Goal: Task Accomplishment & Management: Complete application form

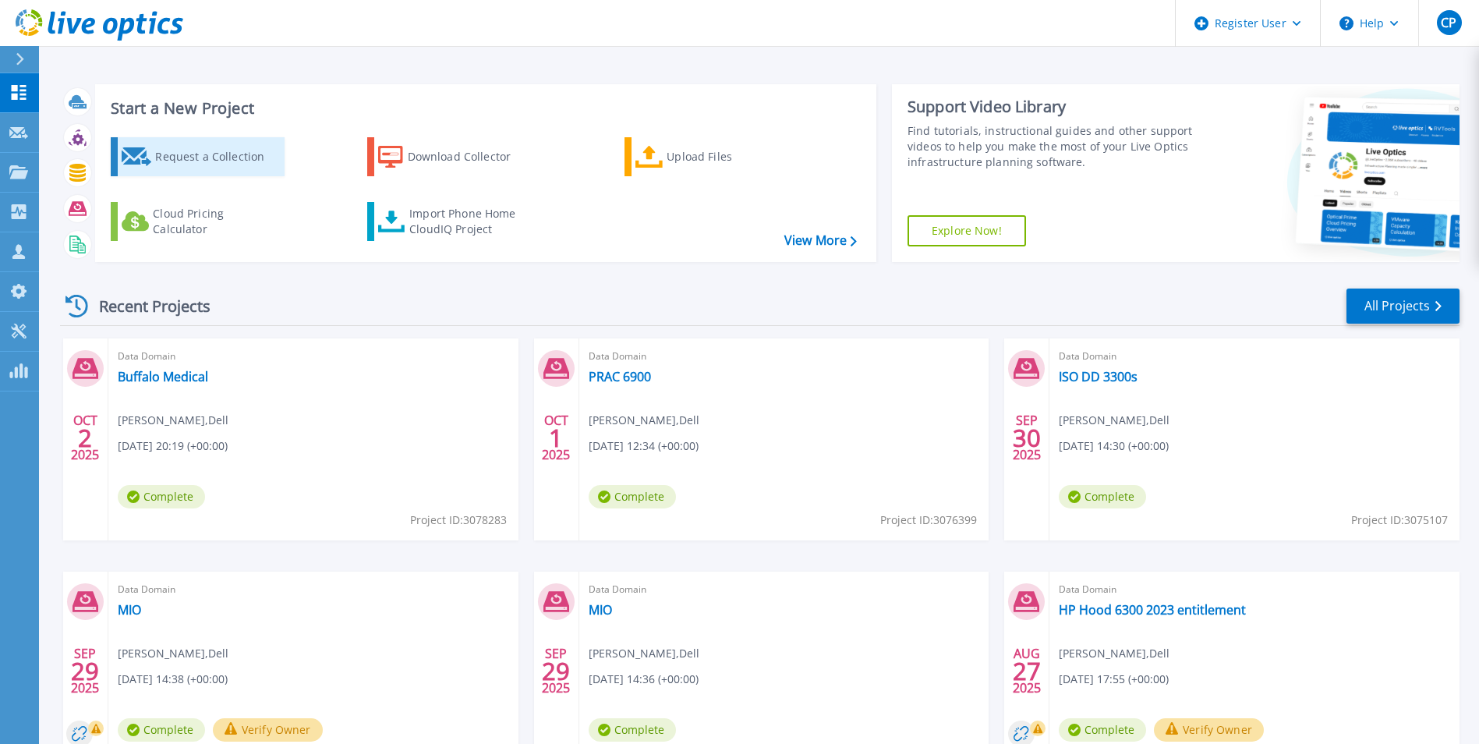
click at [194, 154] on div "Request a Collection" at bounding box center [217, 156] width 125 height 31
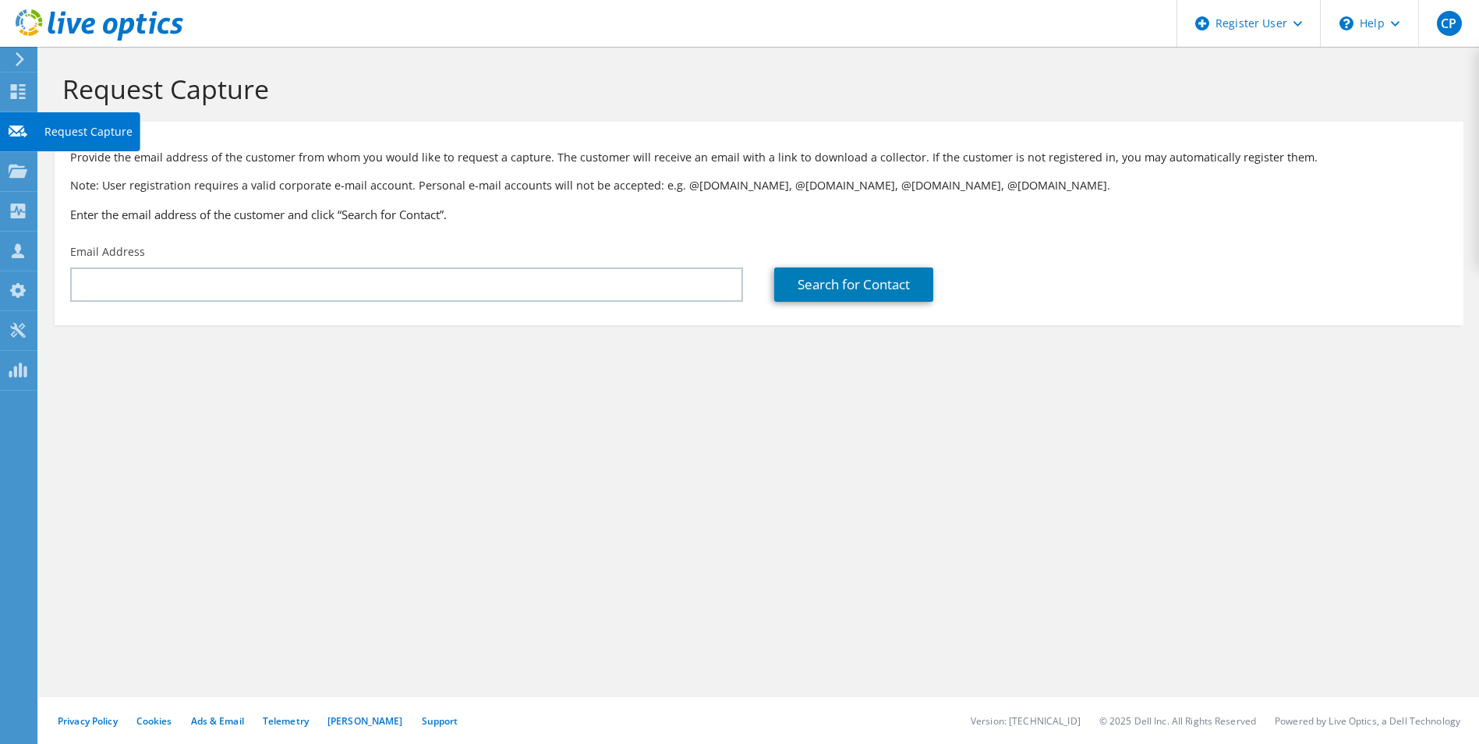
click at [25, 133] on use at bounding box center [18, 131] width 19 height 12
click at [23, 101] on div at bounding box center [18, 93] width 19 height 17
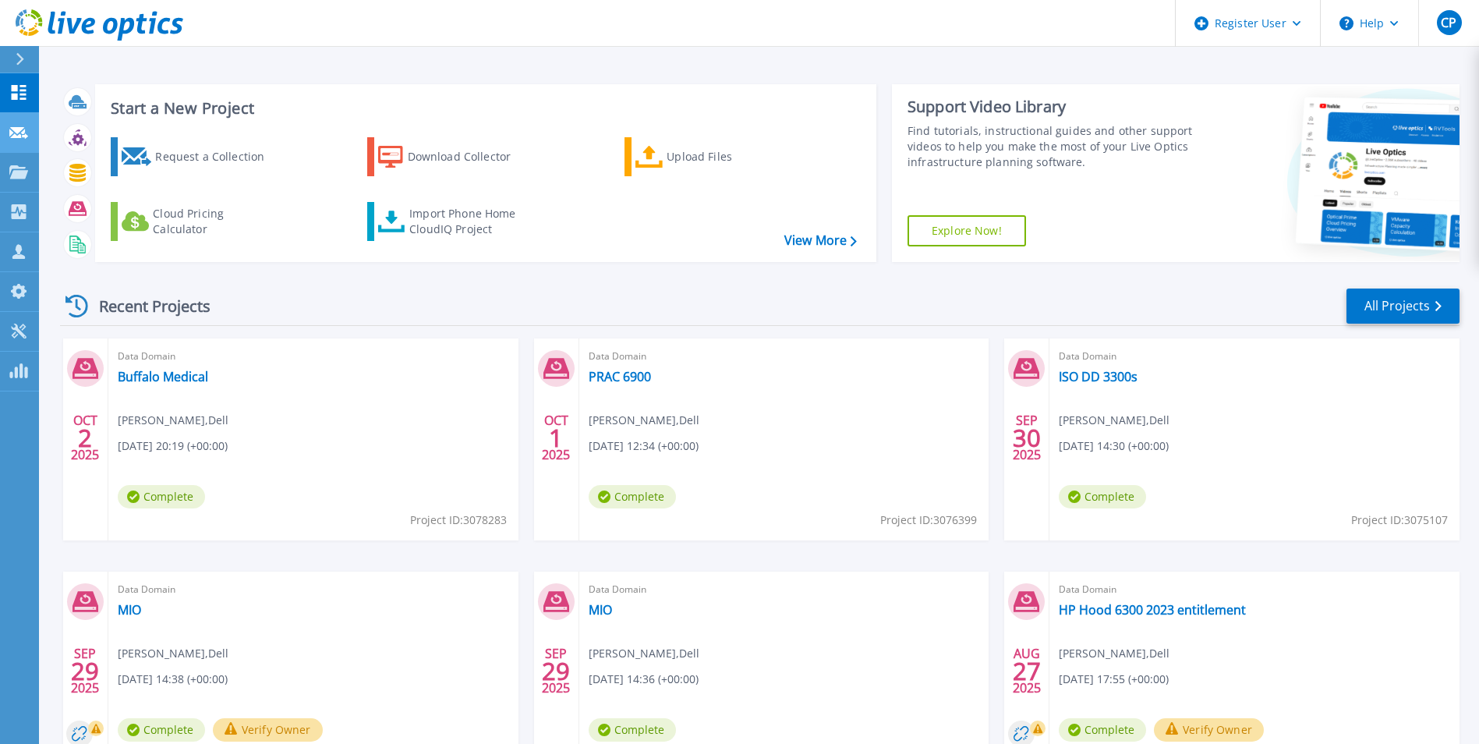
click at [27, 140] on link "Request Capture Request Capture" at bounding box center [19, 133] width 39 height 40
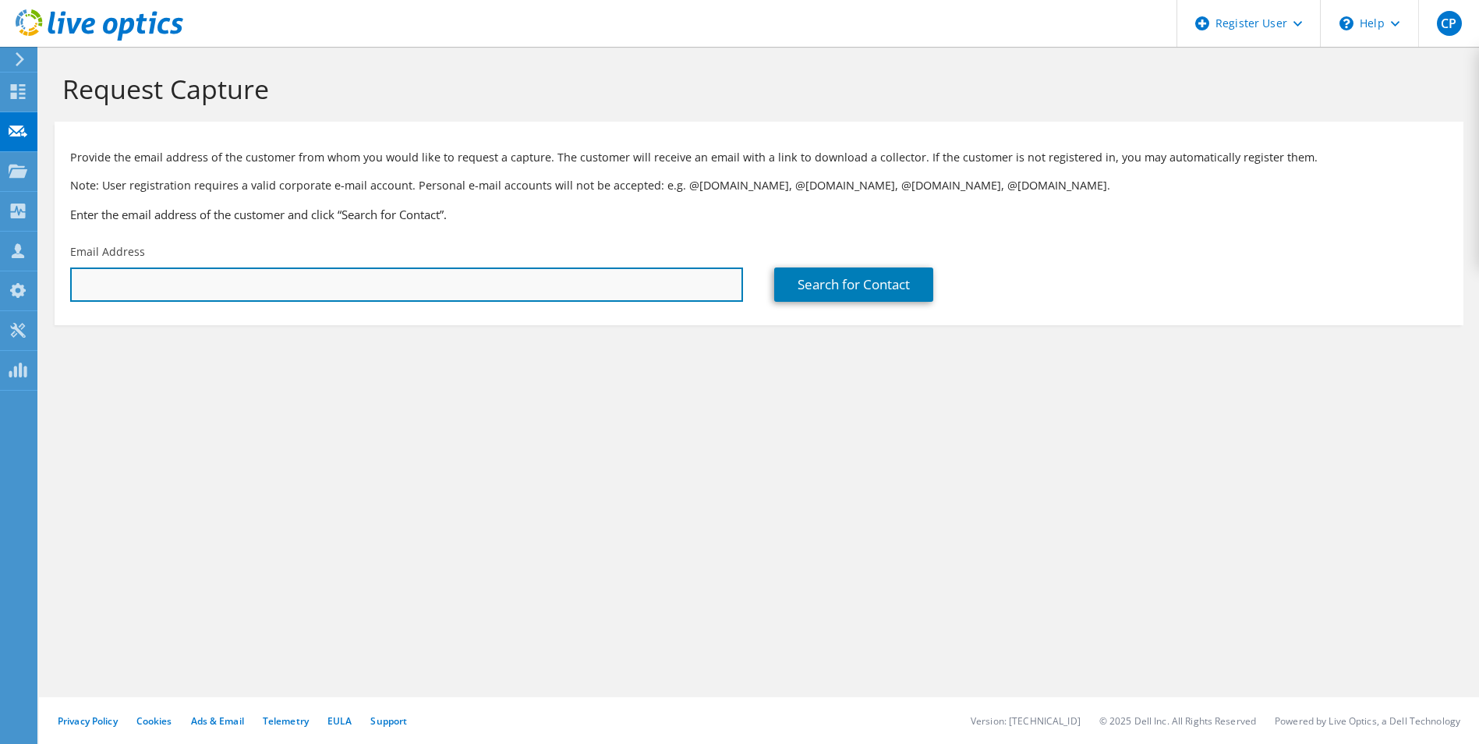
click at [356, 283] on input "text" at bounding box center [406, 285] width 673 height 34
click at [455, 285] on input "text" at bounding box center [406, 285] width 673 height 34
paste input "[EMAIL_ADDRESS][DOMAIN_NAME]"
type input "[EMAIL_ADDRESS][DOMAIN_NAME]"
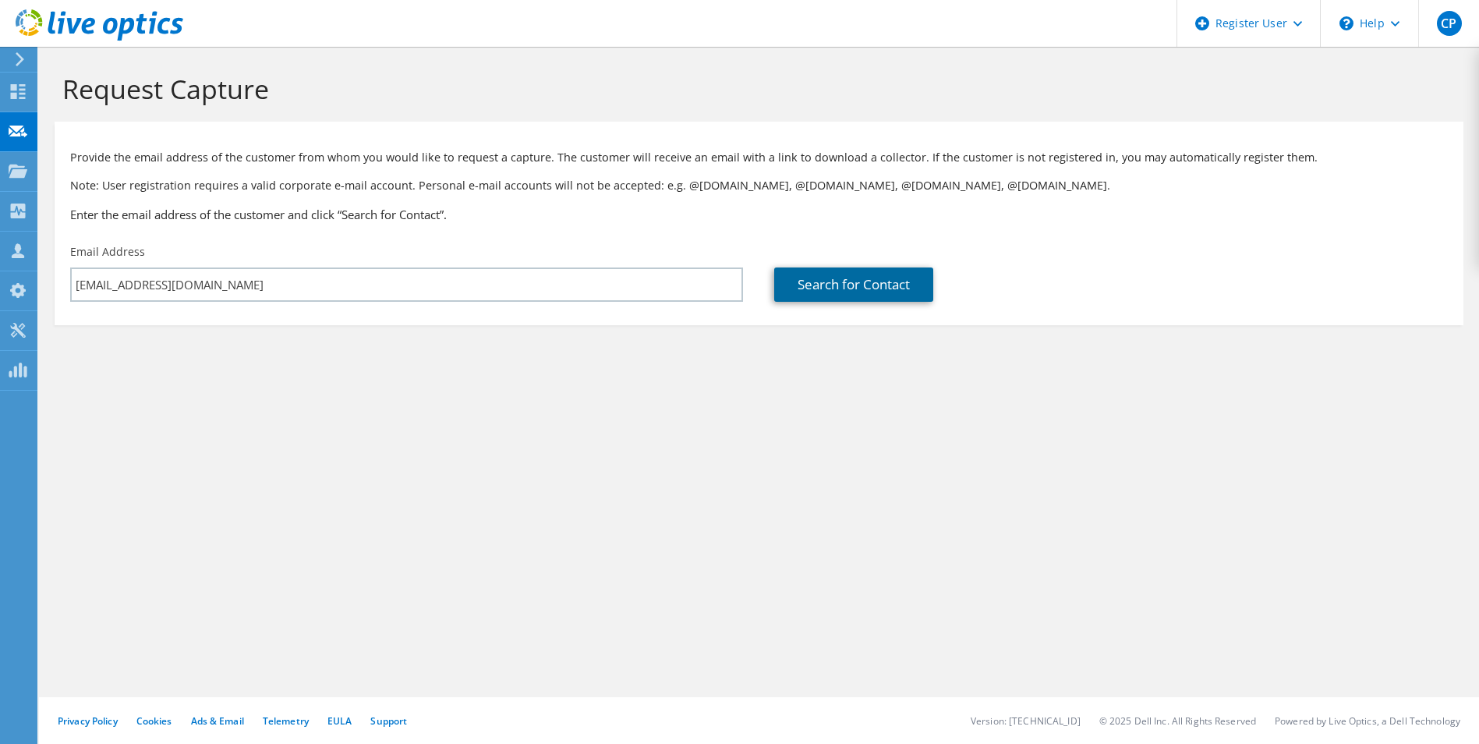
click at [817, 288] on link "Search for Contact" at bounding box center [853, 285] width 159 height 34
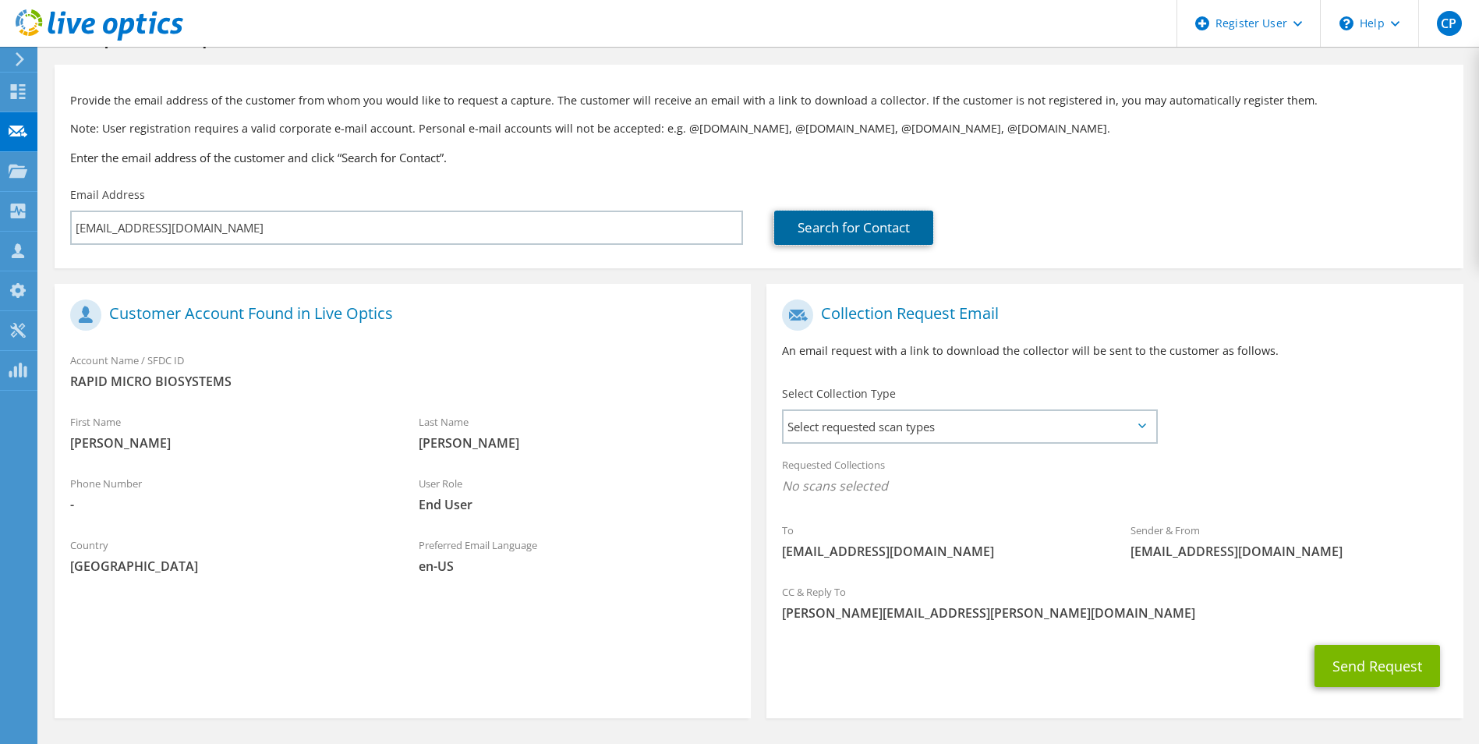
scroll to position [78, 0]
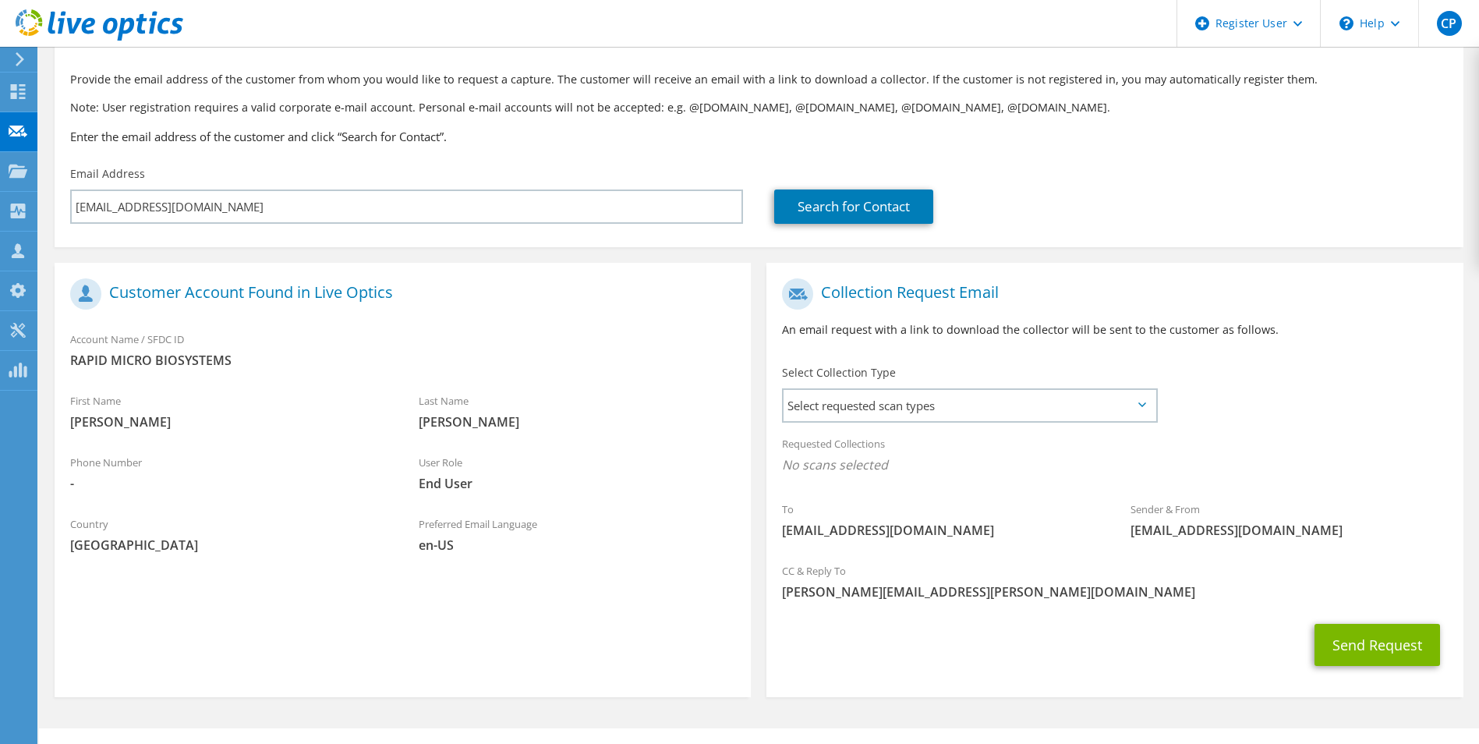
click at [1139, 402] on icon at bounding box center [1143, 404] width 8 height 5
click at [1150, 402] on span "Select requested scan types" at bounding box center [969, 405] width 371 height 31
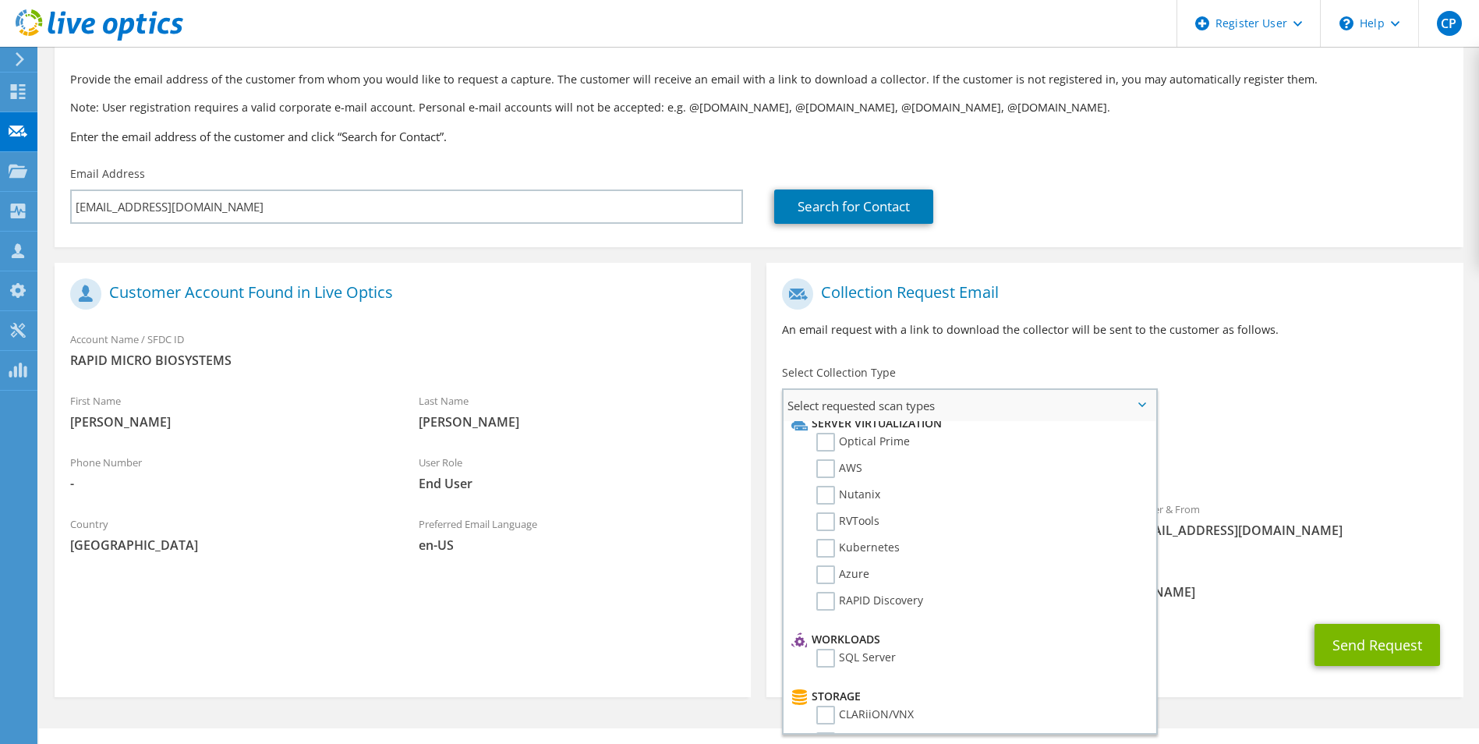
scroll to position [0, 0]
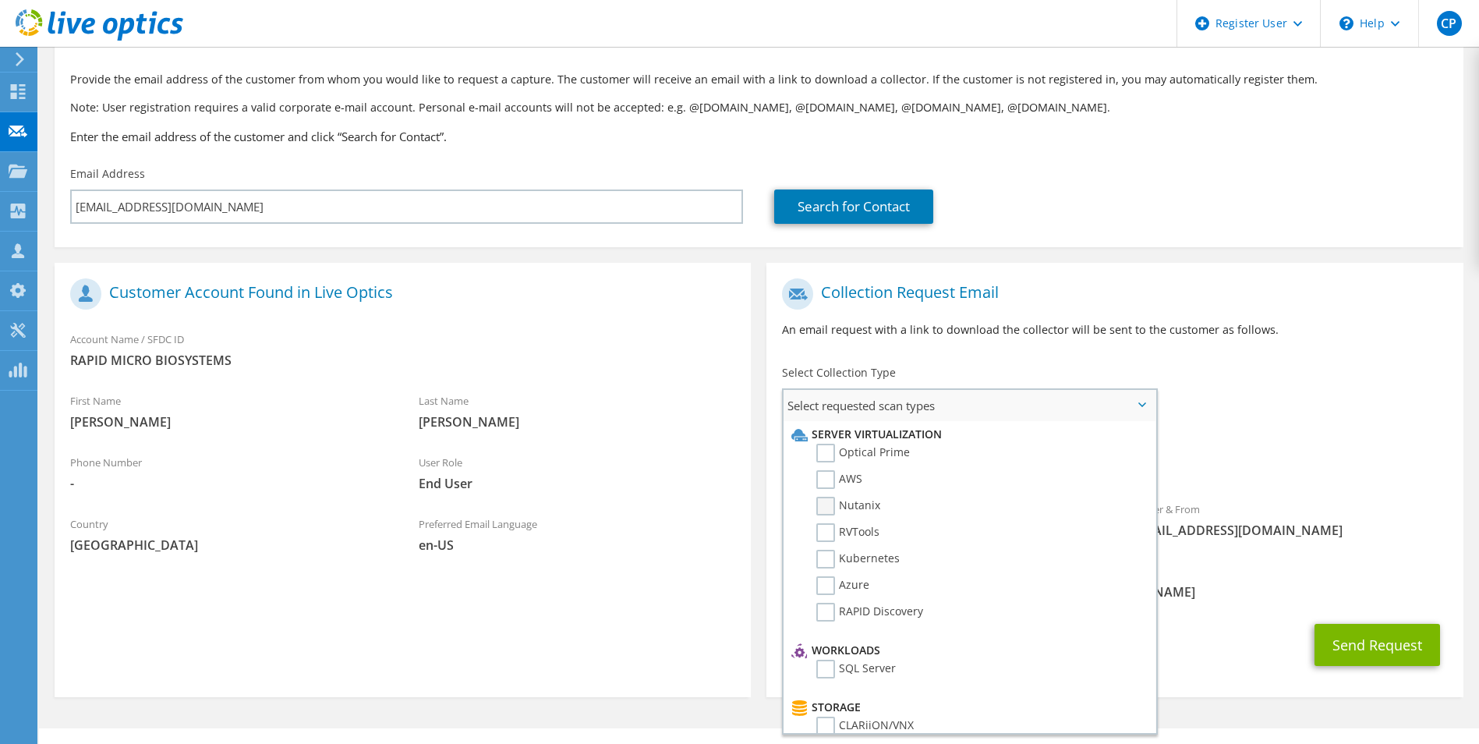
click at [827, 505] on label "Nutanix" at bounding box center [849, 506] width 64 height 19
click at [0, 0] on input "Nutanix" at bounding box center [0, 0] width 0 height 0
click at [825, 458] on label "Optical Prime" at bounding box center [864, 453] width 94 height 19
click at [0, 0] on input "Optical Prime" at bounding box center [0, 0] width 0 height 0
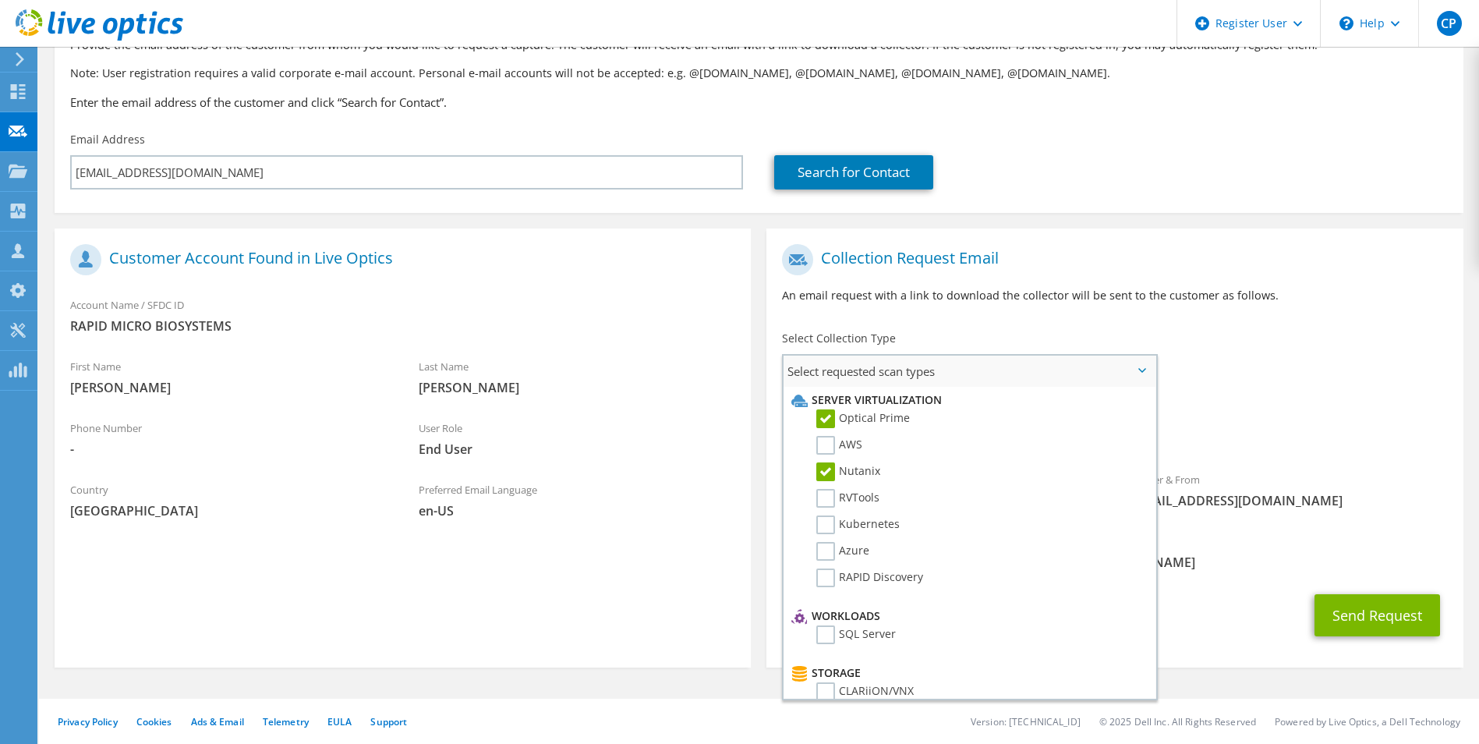
scroll to position [114, 0]
click at [832, 471] on label "Nutanix" at bounding box center [849, 470] width 64 height 19
click at [0, 0] on input "Nutanix" at bounding box center [0, 0] width 0 height 0
